Goal: Task Accomplishment & Management: Use online tool/utility

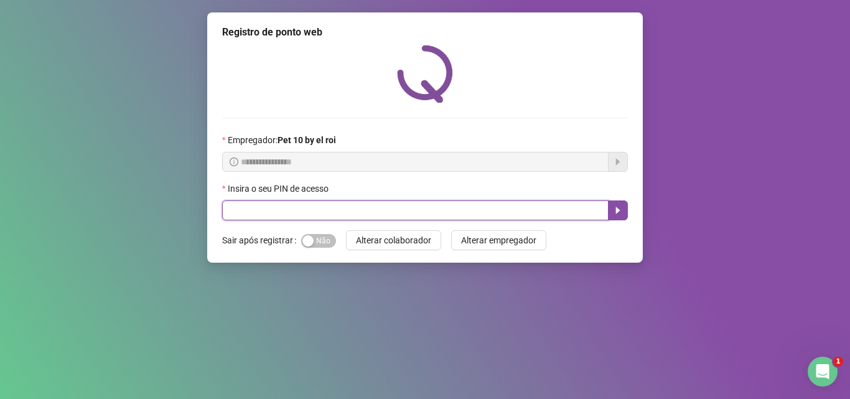
click at [365, 210] on input "text" at bounding box center [415, 210] width 386 height 20
type input "*****"
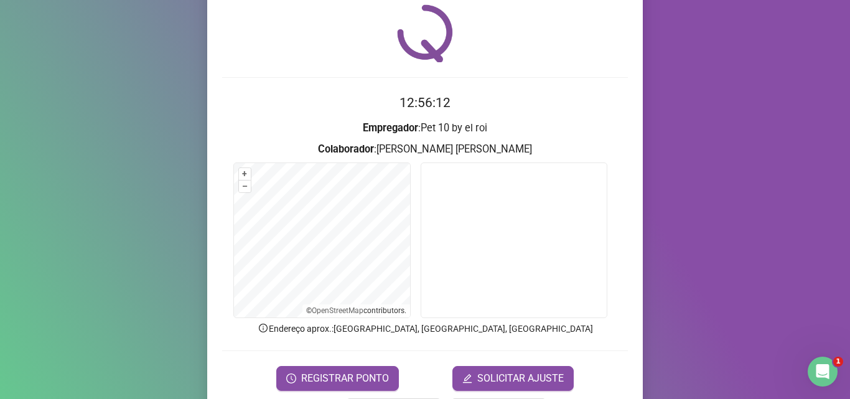
scroll to position [62, 0]
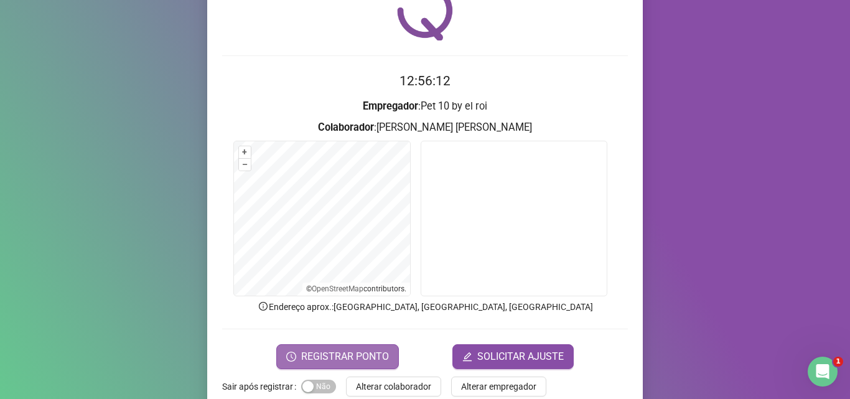
click at [360, 347] on button "REGISTRAR PONTO" at bounding box center [337, 356] width 123 height 25
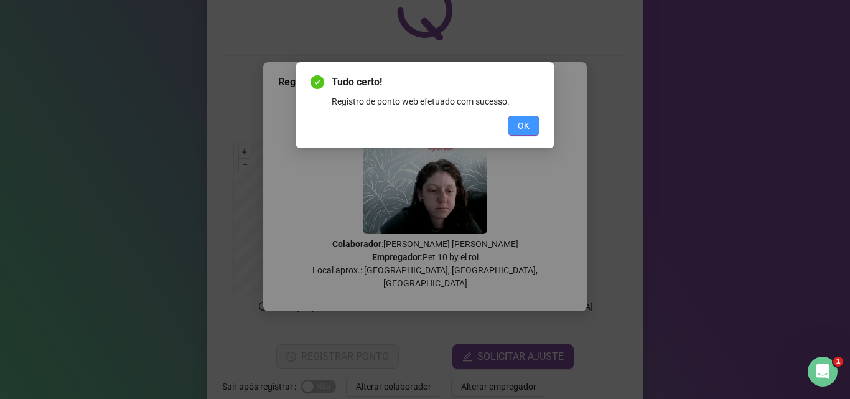
click at [526, 131] on span "OK" at bounding box center [524, 126] width 12 height 14
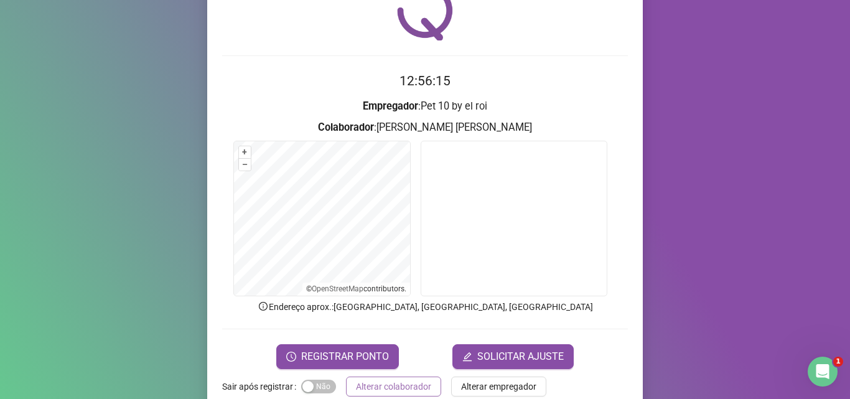
click at [392, 383] on span "Alterar colaborador" at bounding box center [393, 386] width 75 height 14
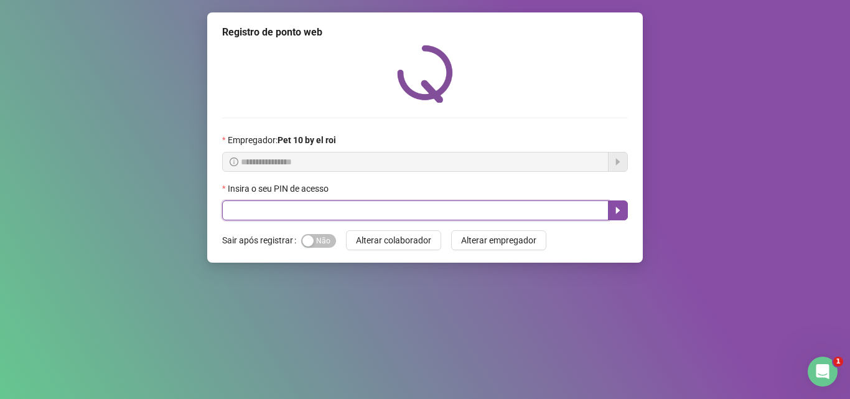
click at [371, 207] on input "text" at bounding box center [415, 210] width 386 height 20
type input "*****"
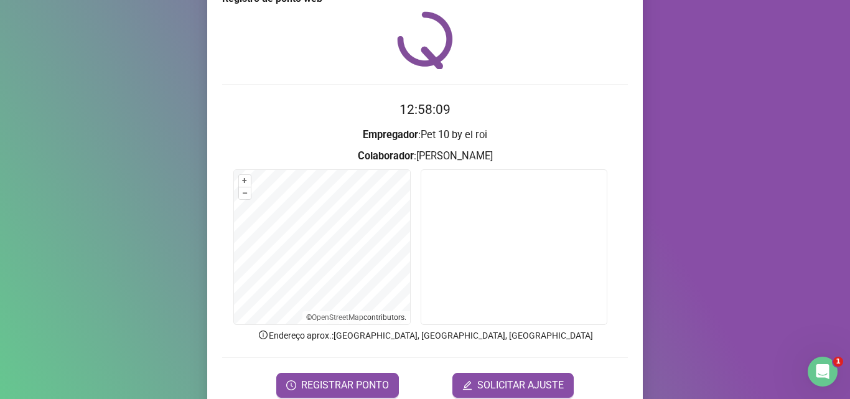
scroll to position [87, 0]
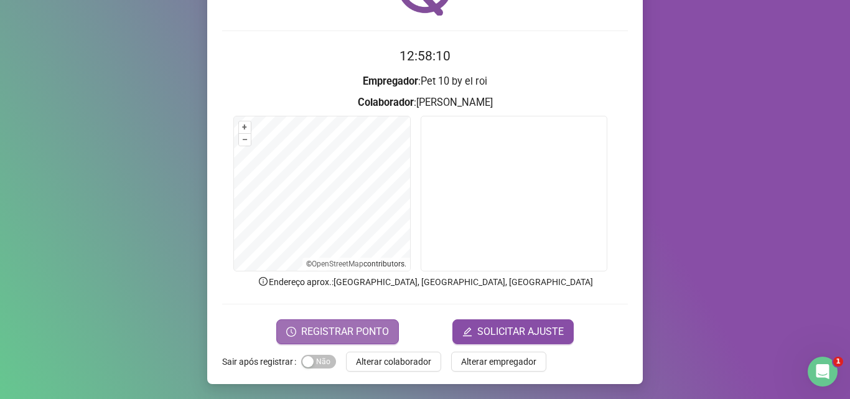
click at [325, 319] on button "REGISTRAR PONTO" at bounding box center [337, 331] width 123 height 25
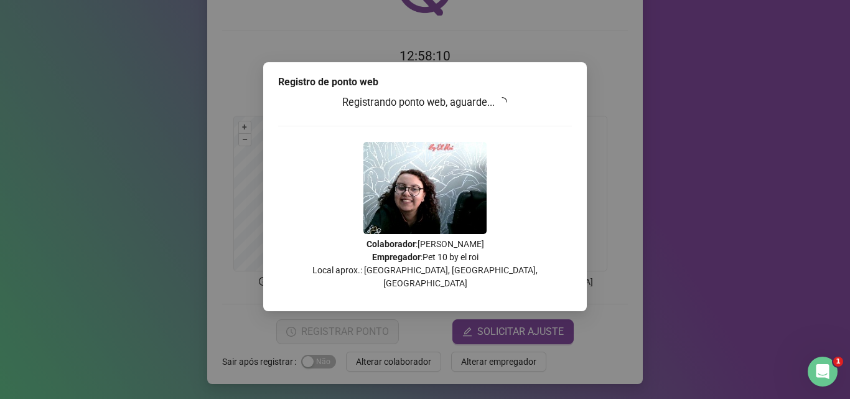
click at [328, 323] on div "Registro de ponto web Registrando ponto web, aguarde... Colaborador : ISABELA T…" at bounding box center [425, 199] width 850 height 399
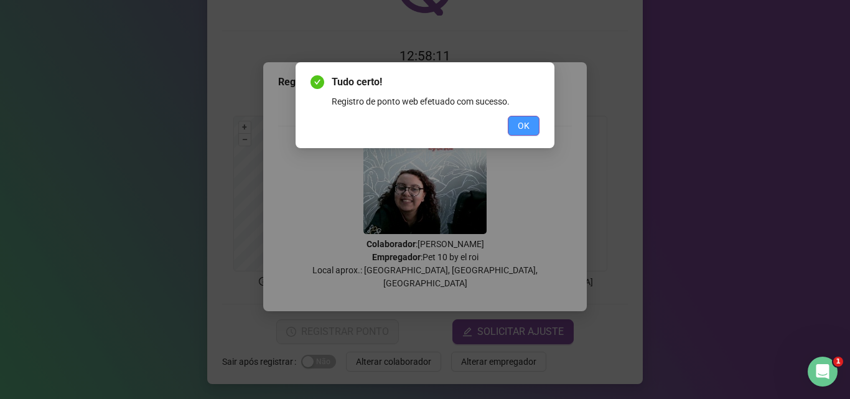
click at [520, 124] on span "OK" at bounding box center [524, 126] width 12 height 14
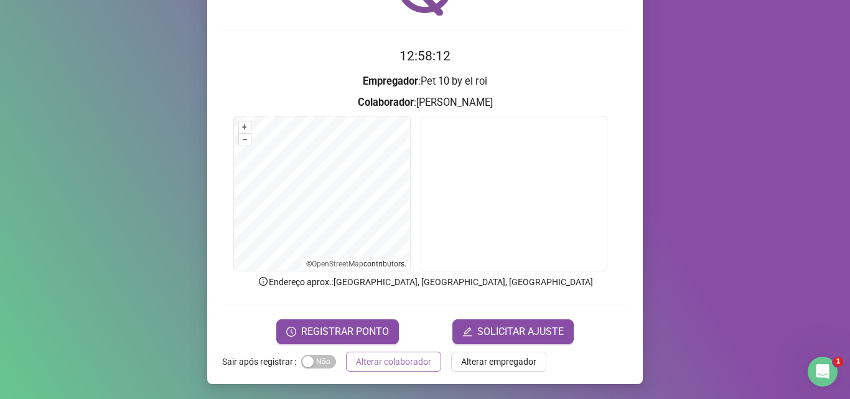
click at [407, 360] on span "Alterar colaborador" at bounding box center [393, 362] width 75 height 14
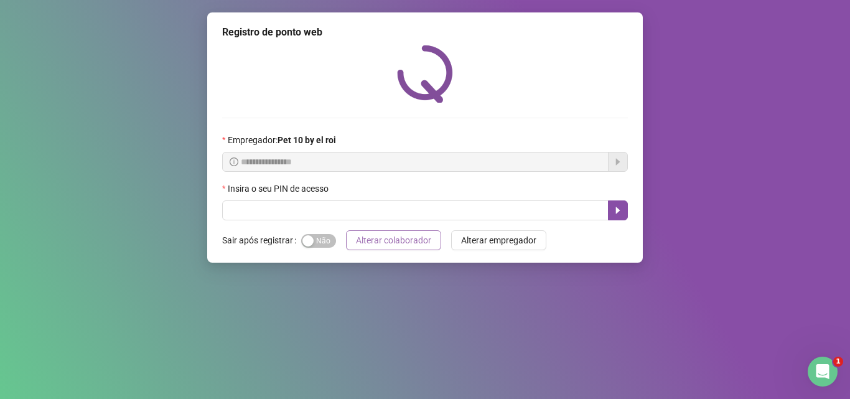
scroll to position [0, 0]
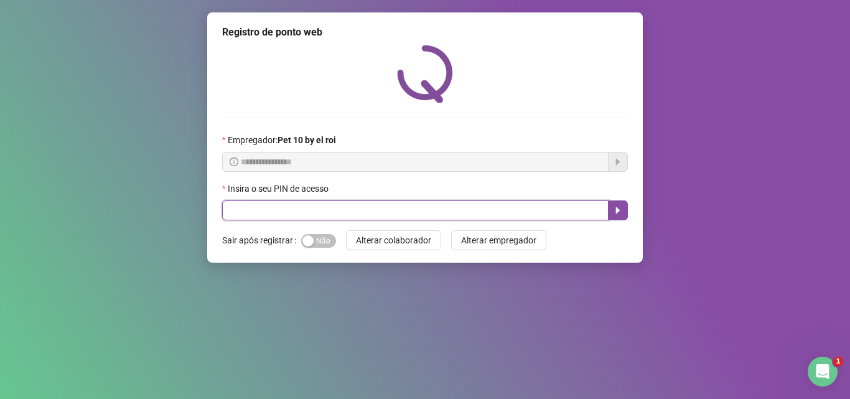
click at [301, 208] on input "text" at bounding box center [415, 210] width 386 height 20
type input "*****"
click at [616, 207] on icon "caret-right" at bounding box center [618, 210] width 10 height 10
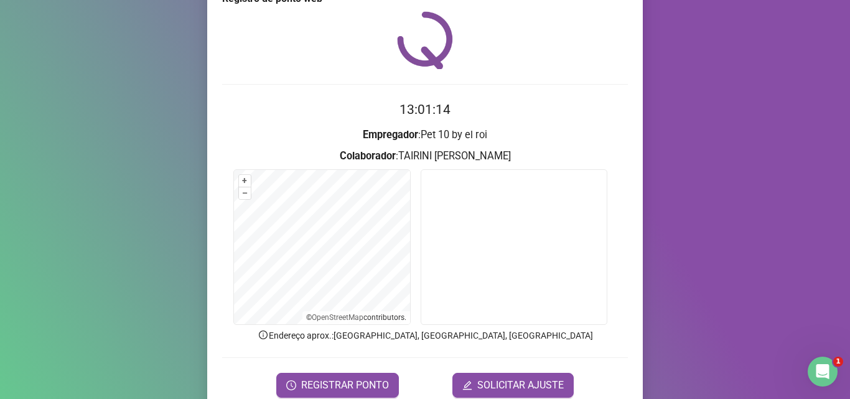
scroll to position [62, 0]
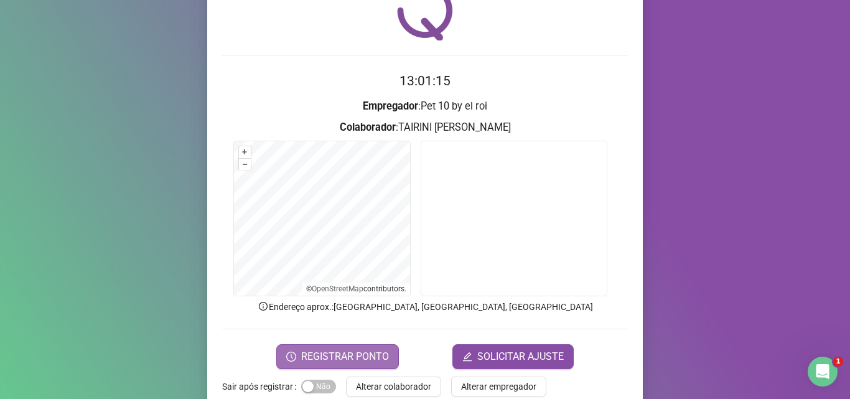
click at [365, 355] on span "REGISTRAR PONTO" at bounding box center [345, 356] width 88 height 15
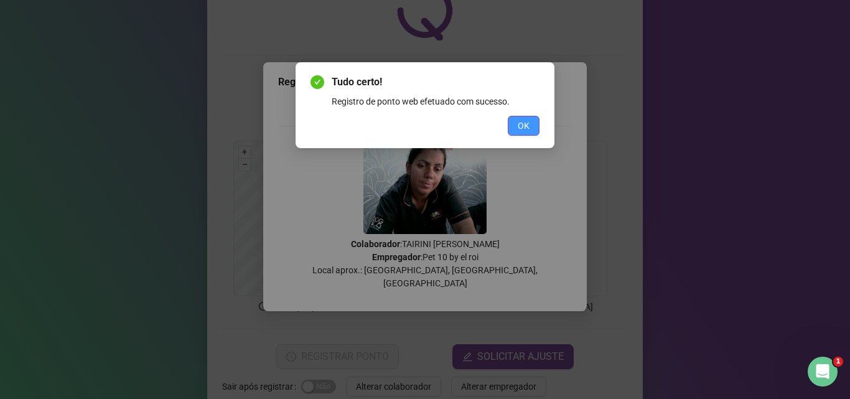
click at [518, 119] on span "OK" at bounding box center [524, 126] width 12 height 14
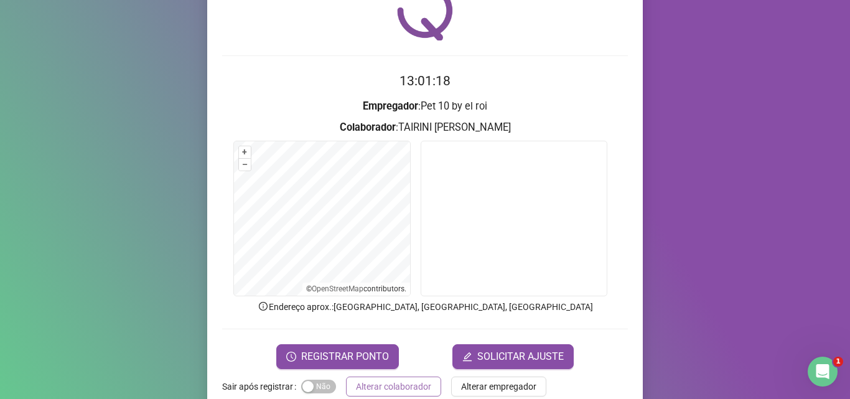
click at [408, 383] on span "Alterar colaborador" at bounding box center [393, 386] width 75 height 14
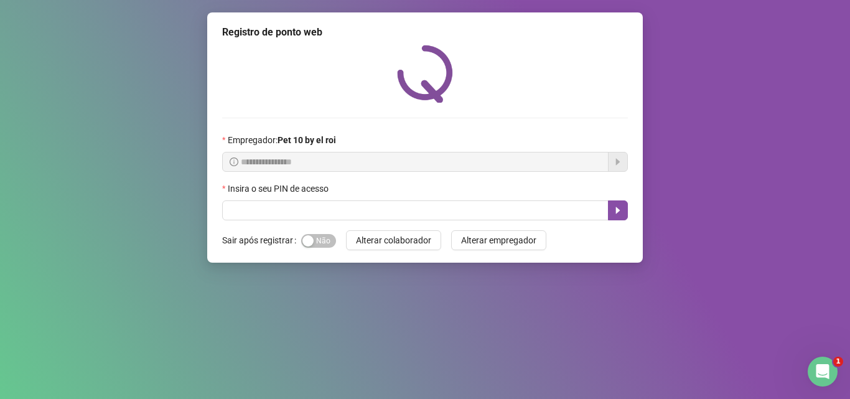
scroll to position [0, 0]
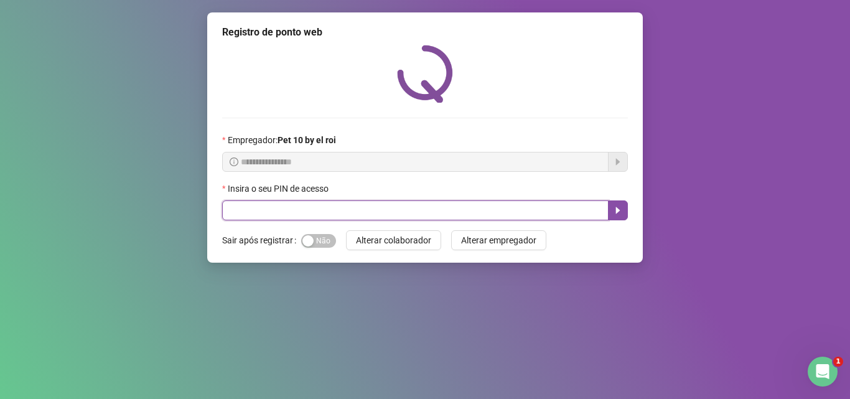
click at [369, 209] on input "text" at bounding box center [415, 210] width 386 height 20
type input "*****"
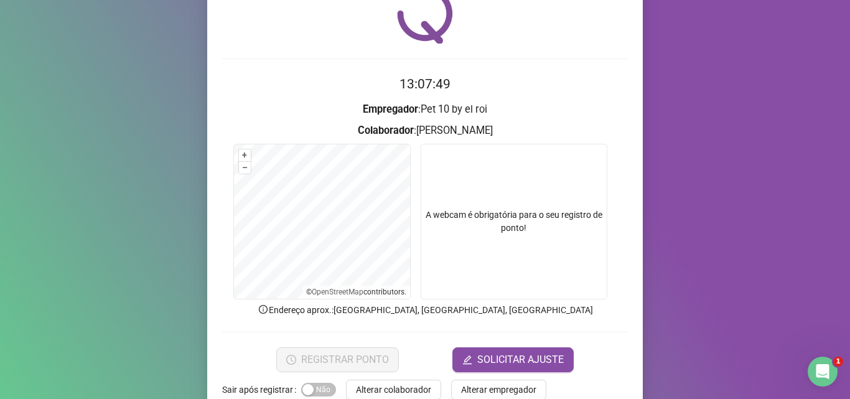
scroll to position [87, 0]
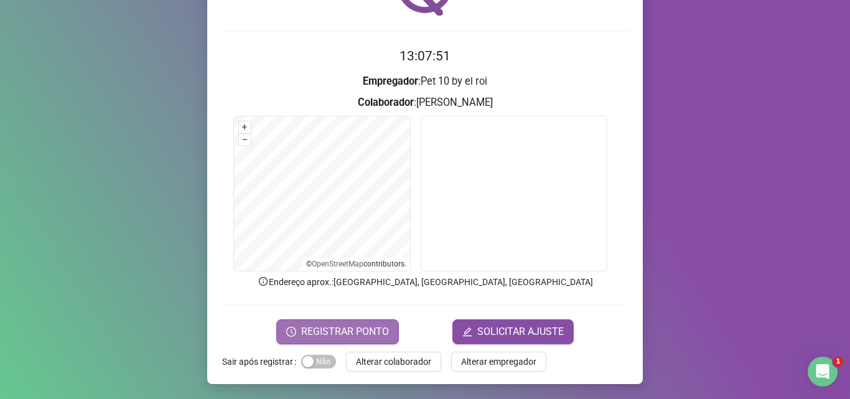
click at [319, 337] on span "REGISTRAR PONTO" at bounding box center [345, 331] width 88 height 15
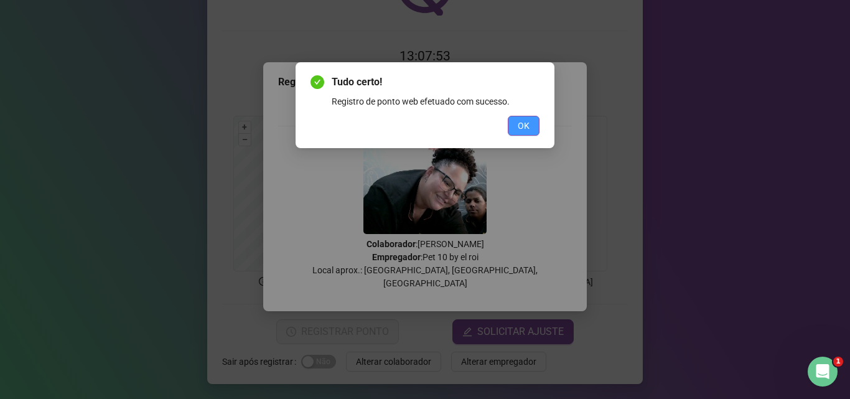
click at [520, 128] on span "OK" at bounding box center [524, 126] width 12 height 14
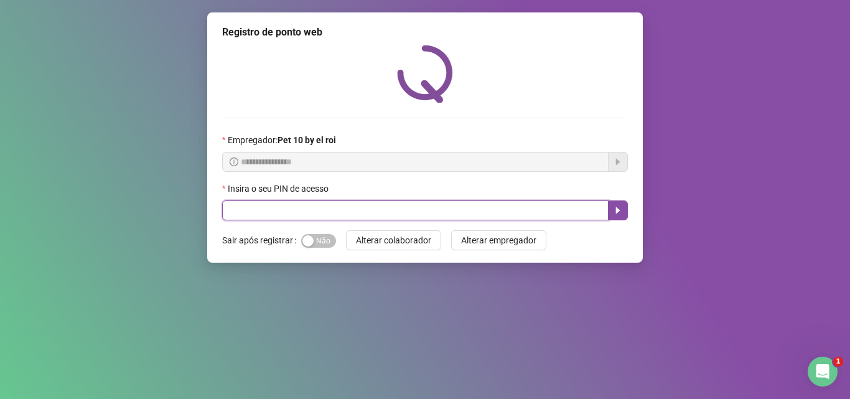
click at [354, 200] on input "text" at bounding box center [415, 210] width 386 height 20
type input "*****"
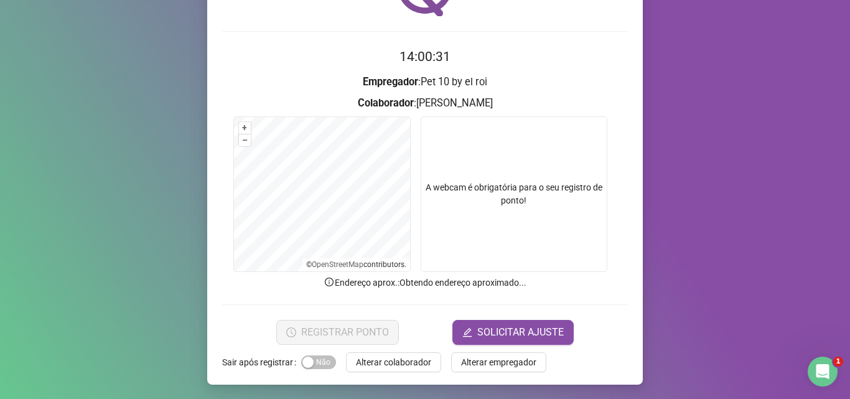
scroll to position [87, 0]
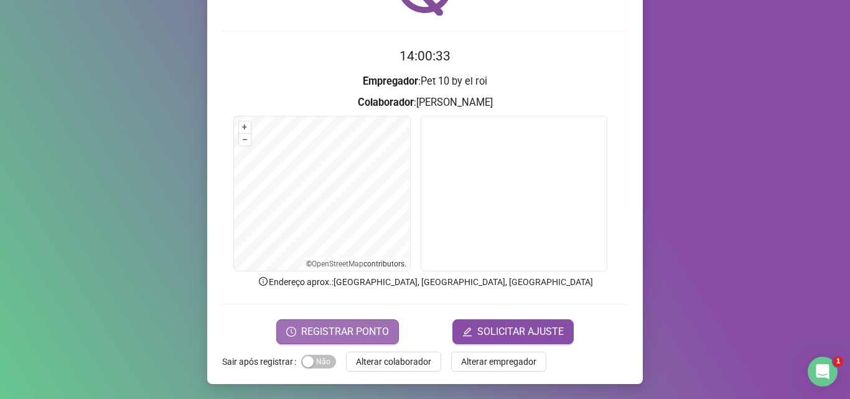
click at [362, 325] on span "REGISTRAR PONTO" at bounding box center [345, 331] width 88 height 15
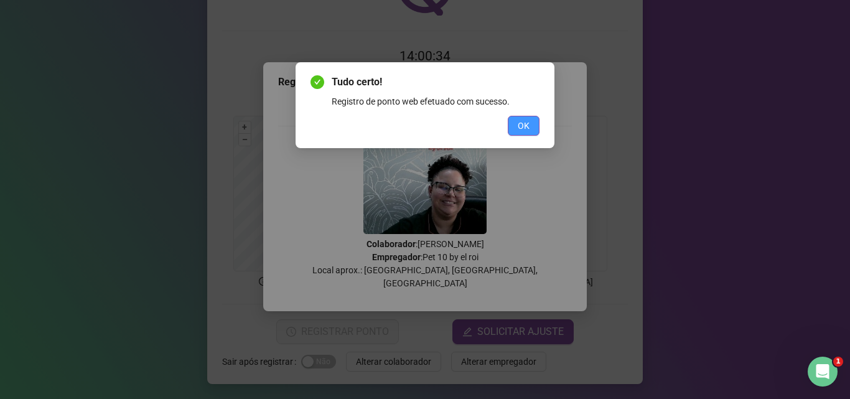
drag, startPoint x: 526, startPoint y: 121, endPoint x: 527, endPoint y: 86, distance: 34.8
click at [527, 121] on span "OK" at bounding box center [524, 126] width 12 height 14
